Goal: Task Accomplishment & Management: Manage account settings

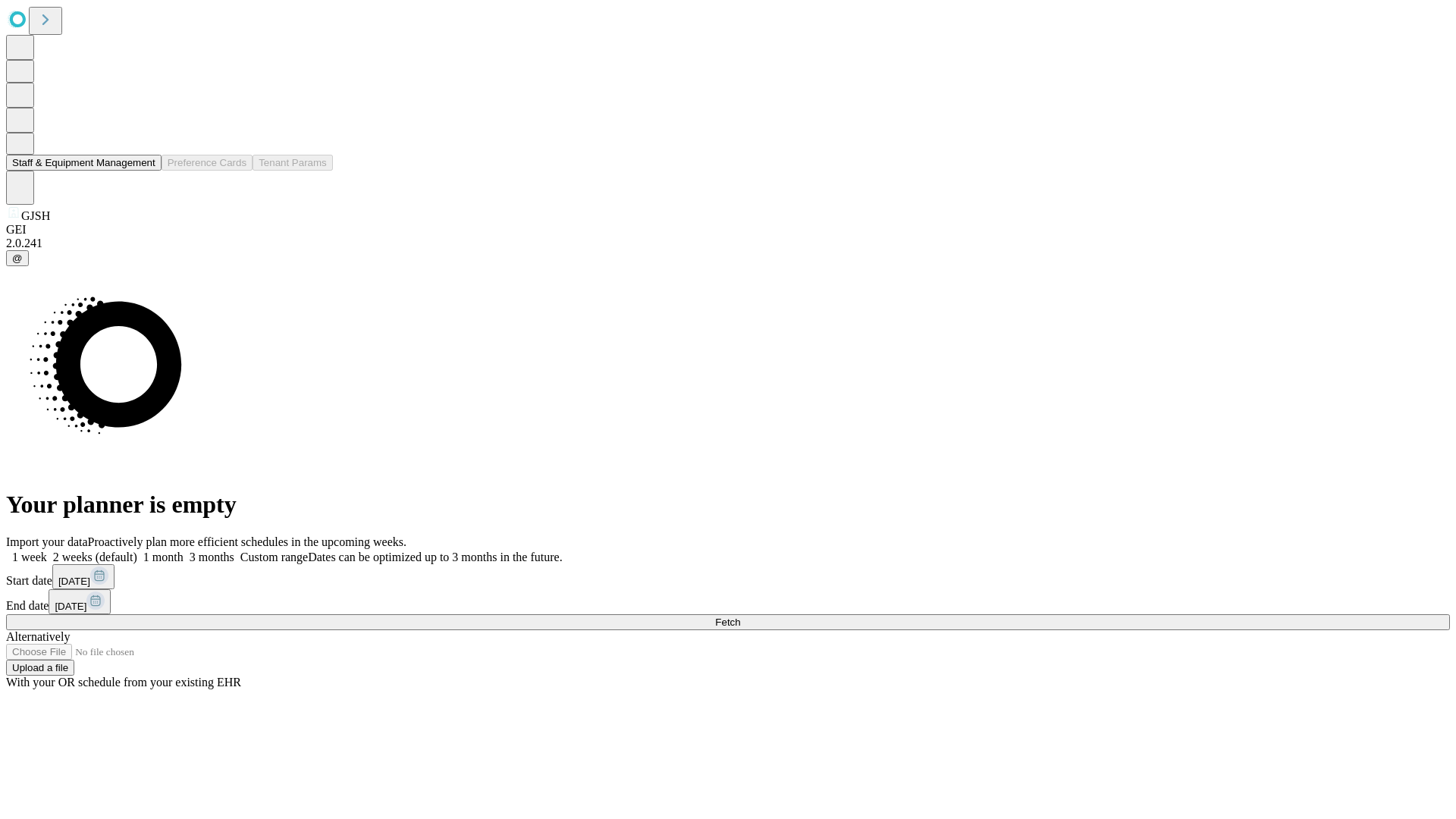
click at [145, 171] on button "Staff & Equipment Management" at bounding box center [83, 163] width 155 height 16
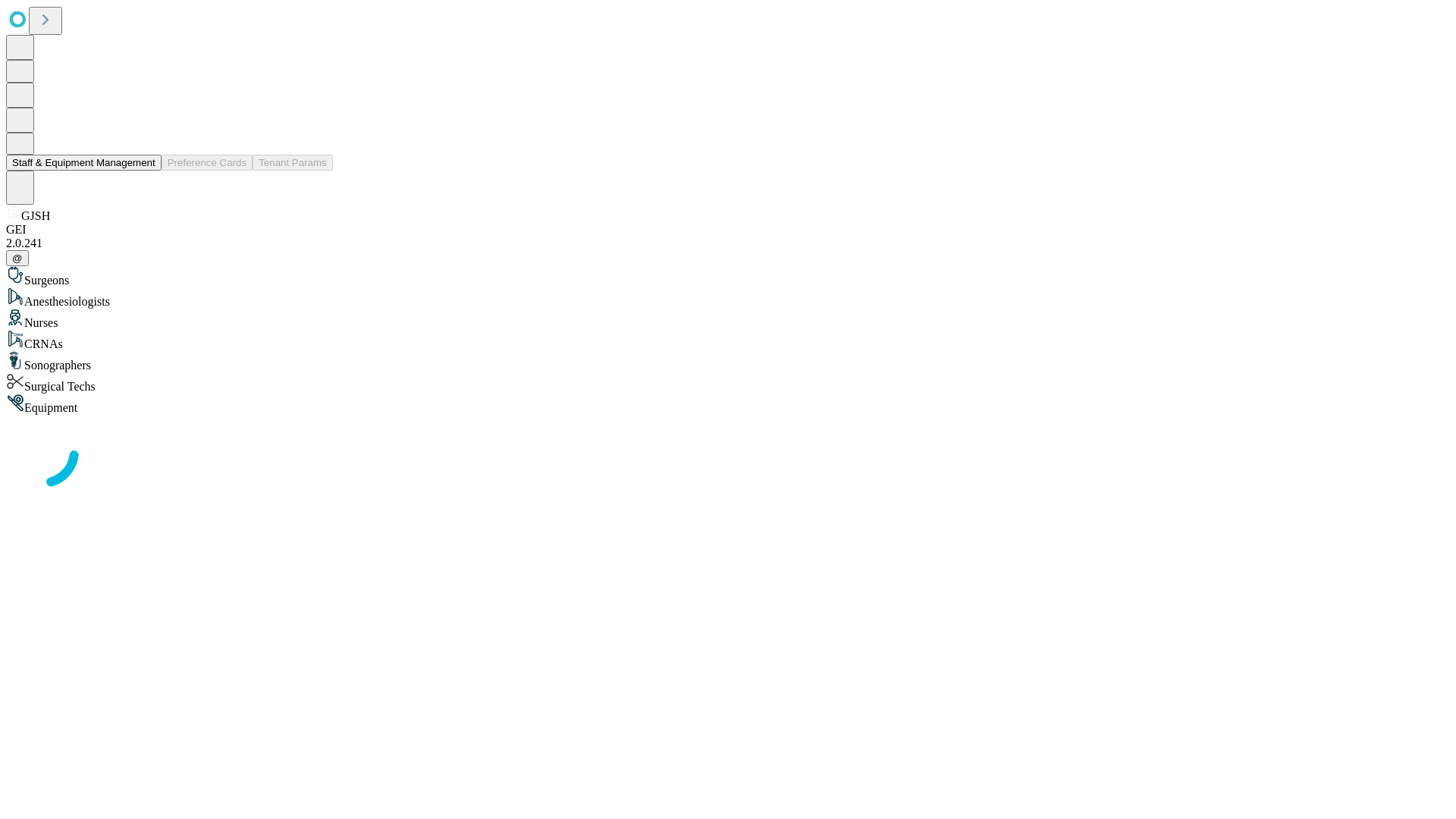
click at [145, 171] on button "Staff & Equipment Management" at bounding box center [83, 163] width 155 height 16
